Goal: Check status: Check status

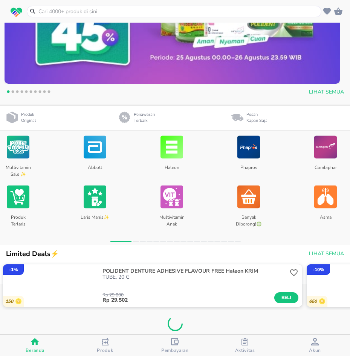
scroll to position [198, 0]
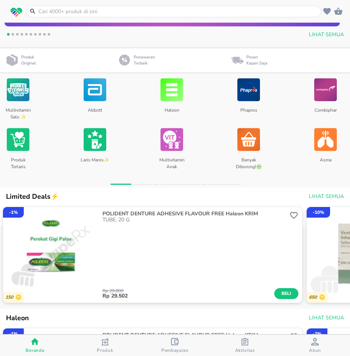
drag, startPoint x: 192, startPoint y: 341, endPoint x: 161, endPoint y: 346, distance: 30.9
click at [189, 341] on span "Pembayaran" at bounding box center [176, 345] width 66 height 15
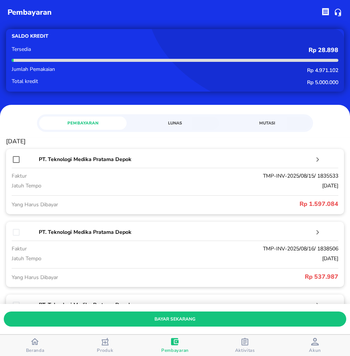
click at [210, 122] on span "Lunas" at bounding box center [175, 123] width 78 height 7
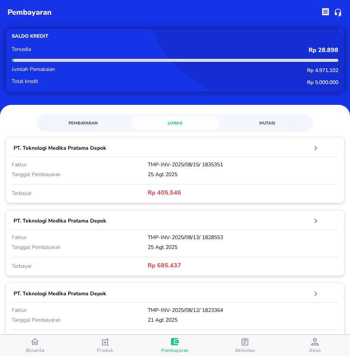
click at [214, 152] on p "PT. Teknologi Medika Pratama Depok" at bounding box center [163, 148] width 298 height 8
click at [305, 140] on div "PT. Teknologi Medika Pratama Depok faktur TMP-INV-2025/08/15/ 1835351 Tanggal P…" at bounding box center [175, 170] width 338 height 65
click at [312, 146] on icon "button" at bounding box center [316, 148] width 9 height 9
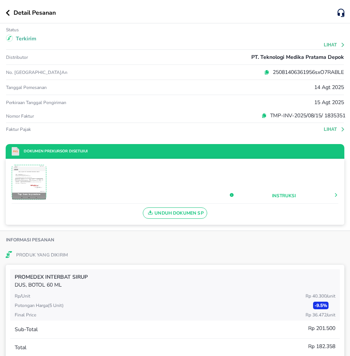
click at [327, 43] on button "Lihat" at bounding box center [334, 44] width 21 height 5
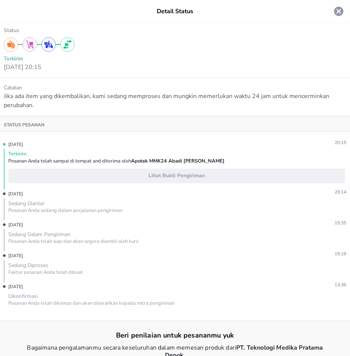
click at [226, 40] on div at bounding box center [175, 44] width 343 height 20
click at [335, 14] on icon at bounding box center [339, 11] width 9 height 9
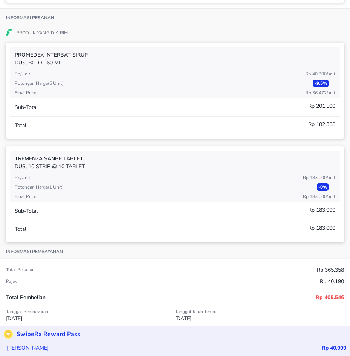
scroll to position [226, 0]
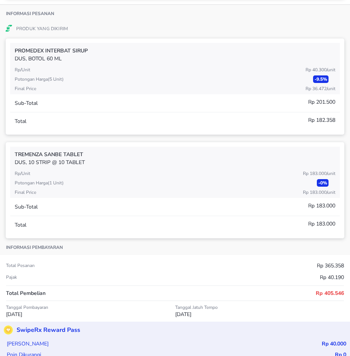
drag, startPoint x: 193, startPoint y: 11, endPoint x: 208, endPoint y: 11, distance: 15.5
click at [193, 11] on div "Informasi Pesanan" at bounding box center [175, 13] width 350 height 16
click at [166, 199] on div "Sub-Total Rp 183.000" at bounding box center [175, 207] width 330 height 18
